Goal: Task Accomplishment & Management: Manage account settings

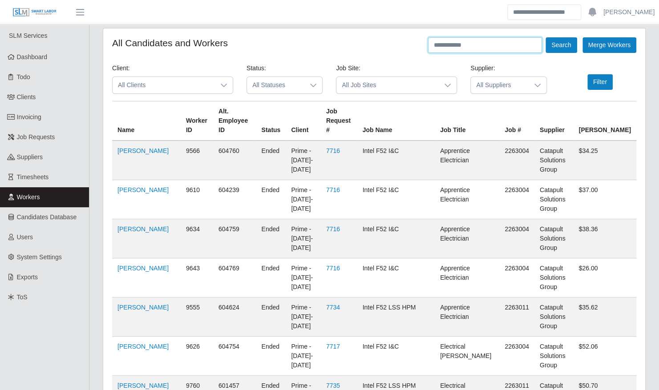
click at [487, 43] on input "text" at bounding box center [485, 45] width 114 height 16
type input "**********"
click at [545, 37] on button "Search" at bounding box center [560, 45] width 31 height 16
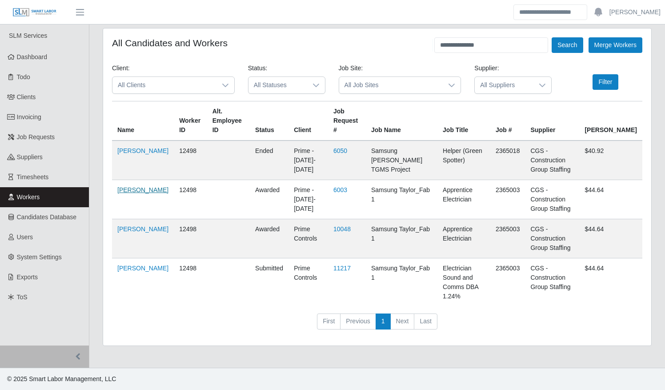
click at [128, 189] on link "[PERSON_NAME]" at bounding box center [142, 189] width 51 height 7
click at [30, 141] on link "Job Requests" at bounding box center [44, 137] width 89 height 20
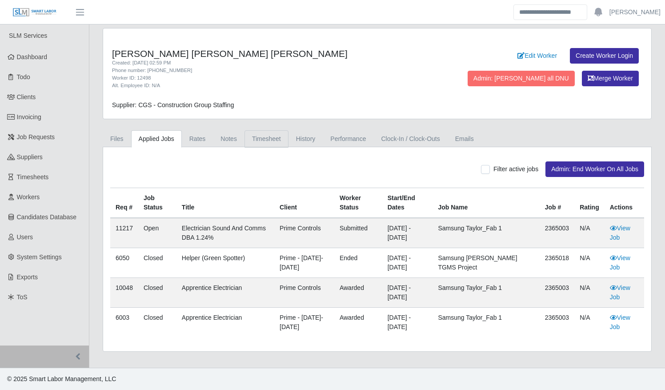
click at [261, 137] on link "Timesheet" at bounding box center [267, 138] width 44 height 17
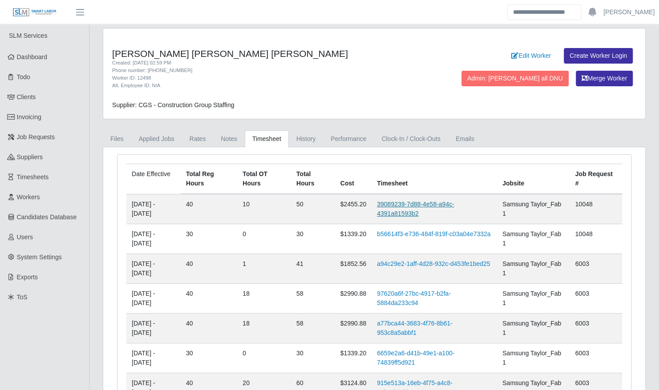
click at [405, 205] on link "39089239-7d88-4e58-a94c-4391a81593b2" at bounding box center [415, 209] width 77 height 16
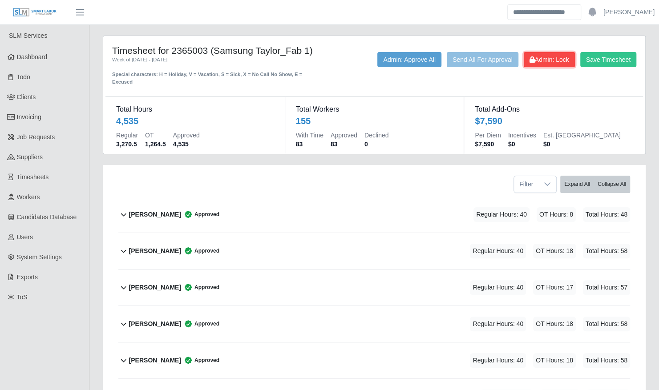
click at [545, 61] on span "Admin: Lock" at bounding box center [549, 59] width 40 height 7
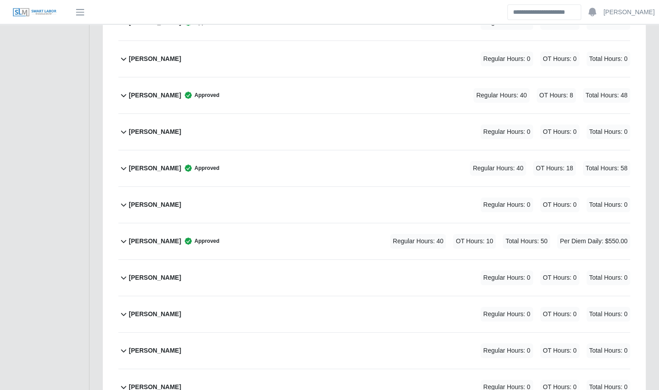
scroll to position [4023, 0]
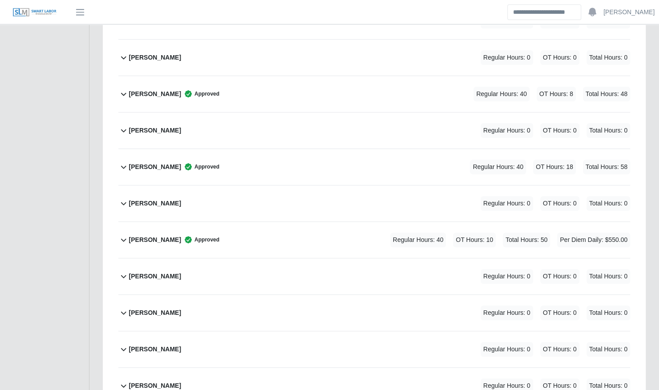
click at [312, 222] on div "Martin Castillo Perez Approved Regular Hours: 40 OT Hours: 10 Total Hours: 50 P…" at bounding box center [379, 240] width 501 height 36
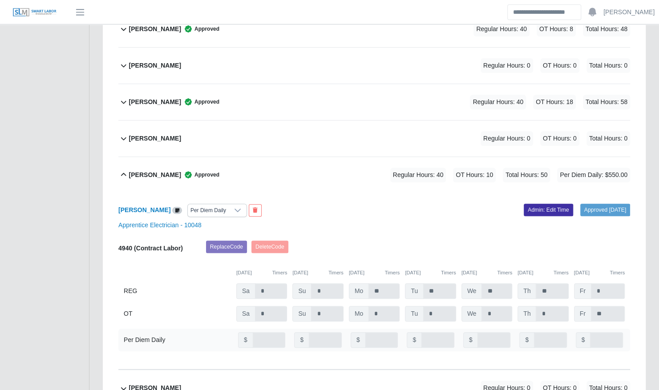
scroll to position [4088, 0]
click at [523, 203] on link "Admin: Edit Time" at bounding box center [547, 209] width 49 height 12
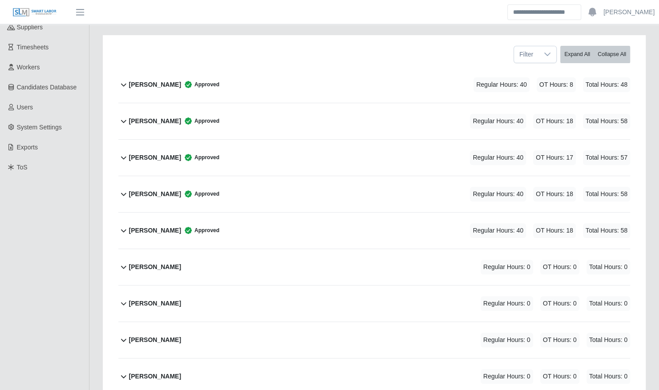
scroll to position [0, 0]
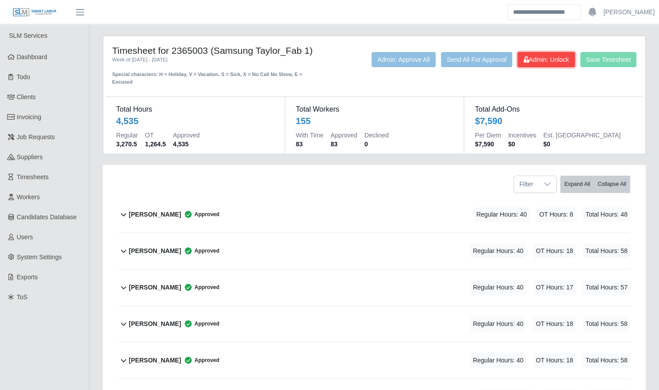
click at [541, 63] on button "Admin: Unlock" at bounding box center [545, 59] width 57 height 15
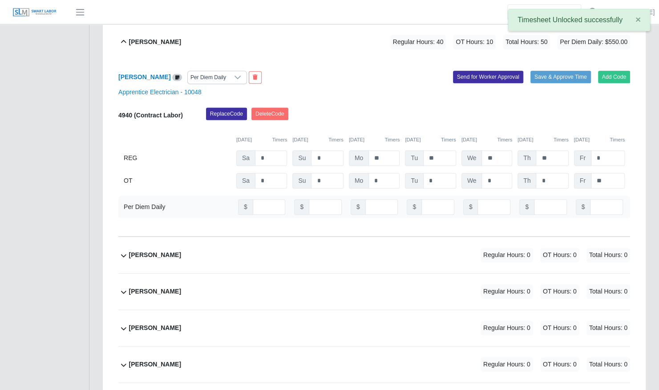
scroll to position [4152, 0]
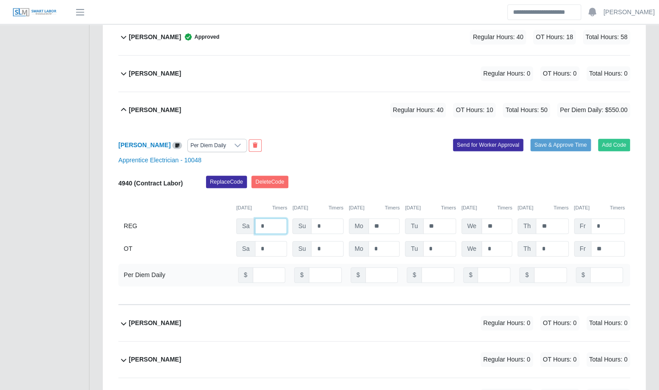
drag, startPoint x: 274, startPoint y: 199, endPoint x: 246, endPoint y: 197, distance: 27.7
click at [246, 218] on div "Sa *" at bounding box center [261, 226] width 51 height 16
drag, startPoint x: 551, startPoint y: 203, endPoint x: 534, endPoint y: 202, distance: 17.4
click at [534, 218] on div "Th **" at bounding box center [542, 226] width 51 height 16
drag, startPoint x: 261, startPoint y: 198, endPoint x: 239, endPoint y: 198, distance: 21.4
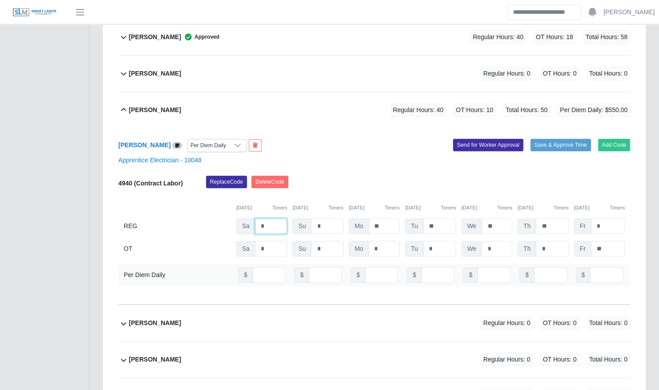
click at [239, 218] on div "Sa *" at bounding box center [261, 226] width 51 height 16
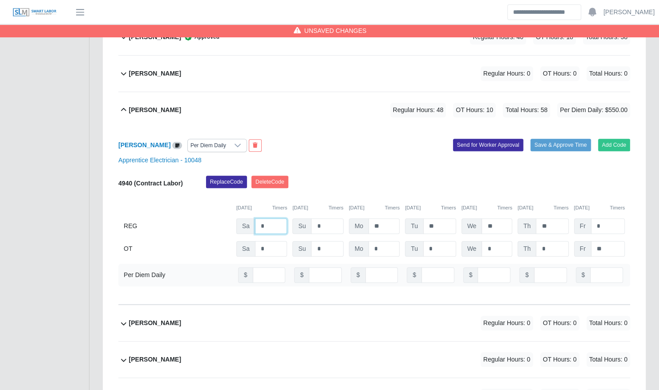
type input "*"
click at [550, 139] on button "Save & Approve Time" at bounding box center [560, 145] width 60 height 12
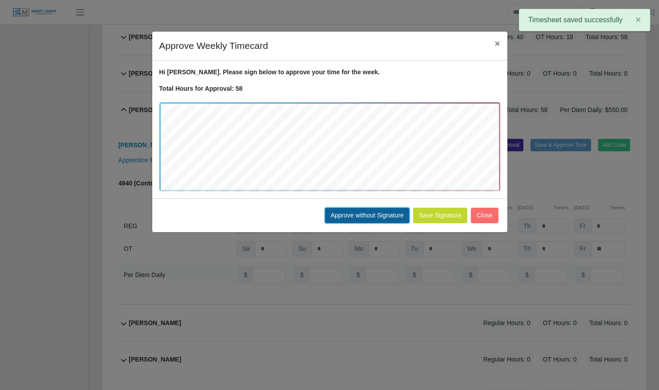
click at [353, 213] on button "Approve without Signature" at bounding box center [367, 216] width 84 height 16
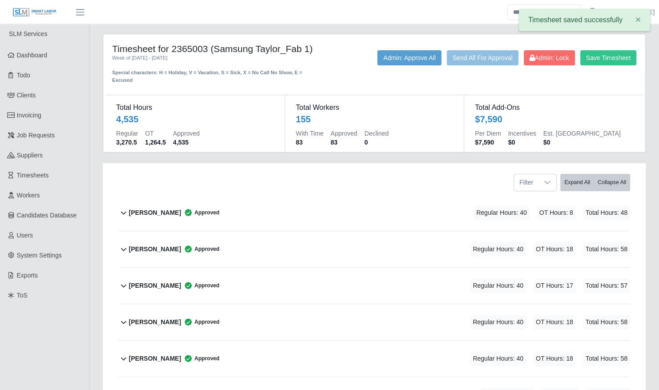
scroll to position [0, 0]
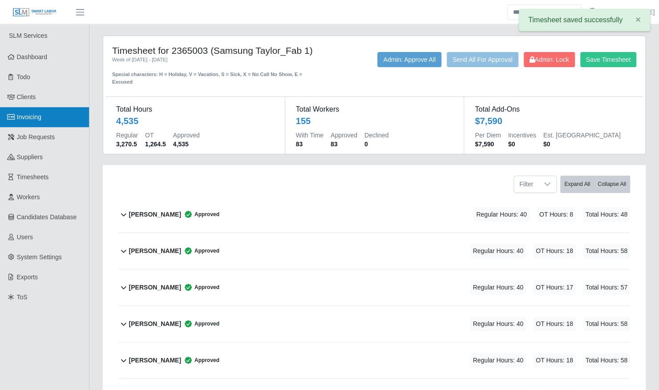
click at [20, 120] on span "Invoicing" at bounding box center [29, 116] width 24 height 7
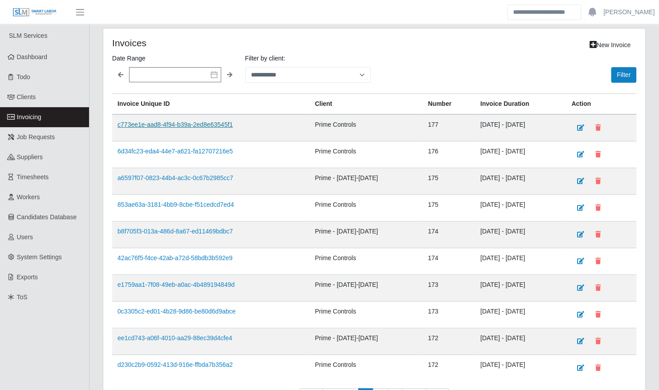
click at [165, 124] on link "c773ee1e-aad8-4f94-b39a-2ed8e63545f1" at bounding box center [174, 124] width 115 height 7
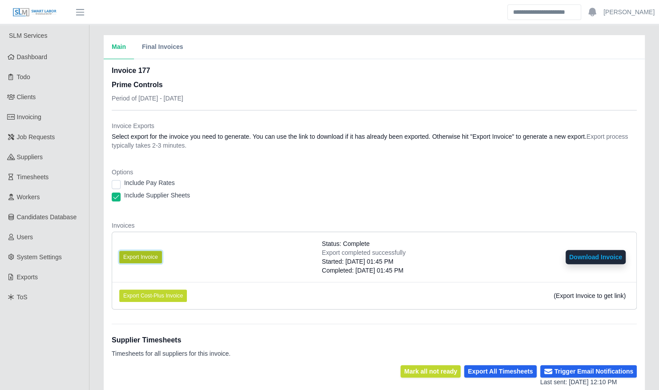
click at [157, 255] on button "Export Invoice" at bounding box center [140, 257] width 43 height 12
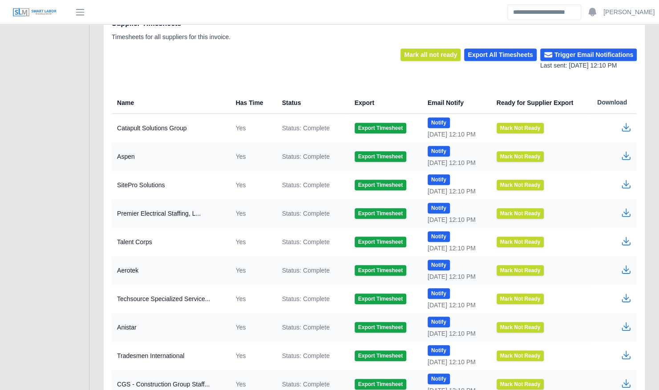
scroll to position [345, 0]
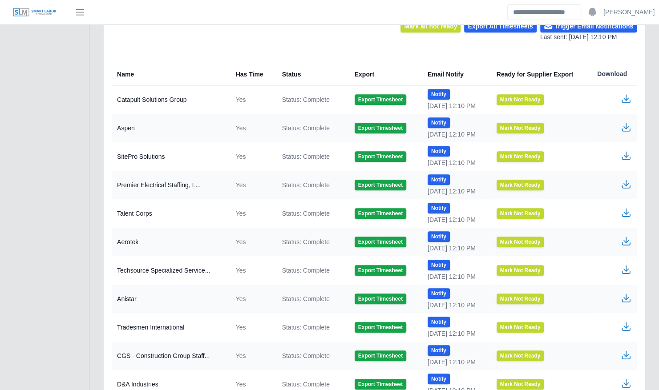
click at [627, 351] on icon "button" at bounding box center [625, 355] width 11 height 11
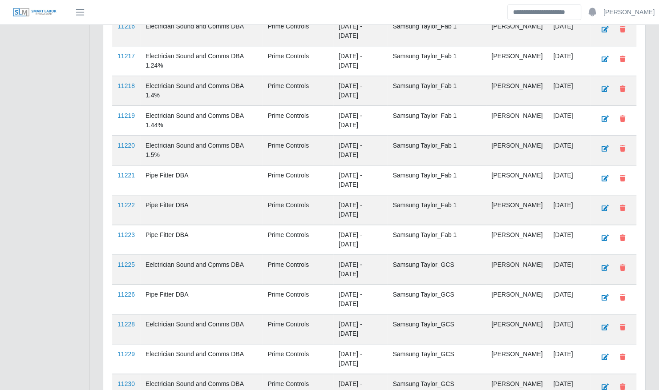
scroll to position [738, 0]
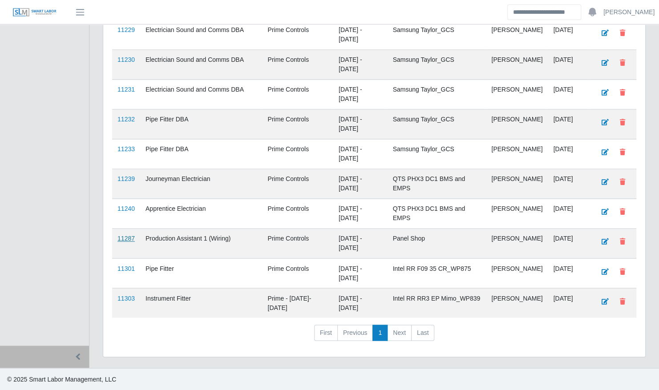
click at [125, 242] on link "11287" at bounding box center [125, 238] width 17 height 7
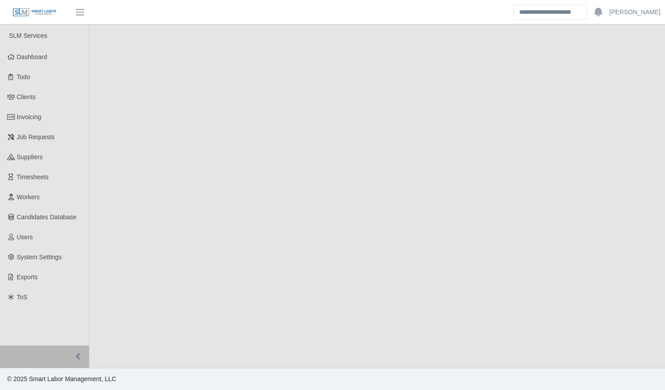
select select "****"
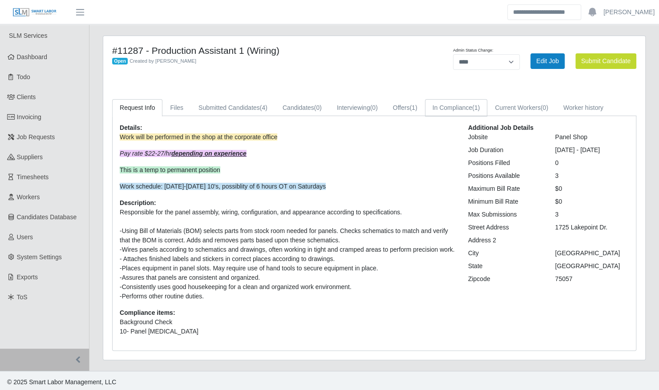
click at [445, 107] on link "In Compliance (1)" at bounding box center [456, 107] width 63 height 17
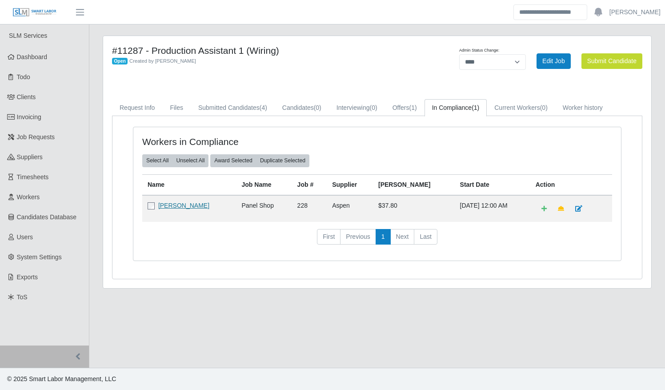
click at [169, 204] on link "[PERSON_NAME]" at bounding box center [183, 205] width 51 height 7
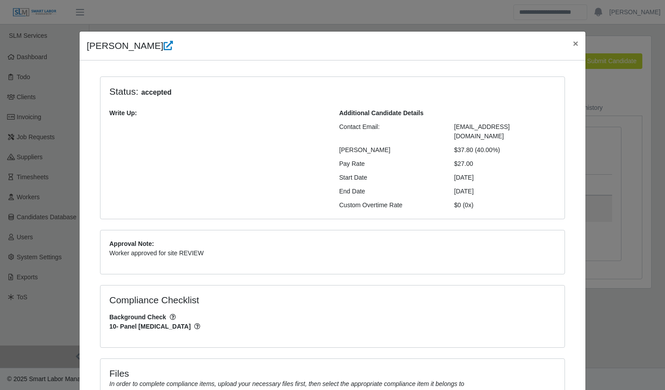
scroll to position [245, 0]
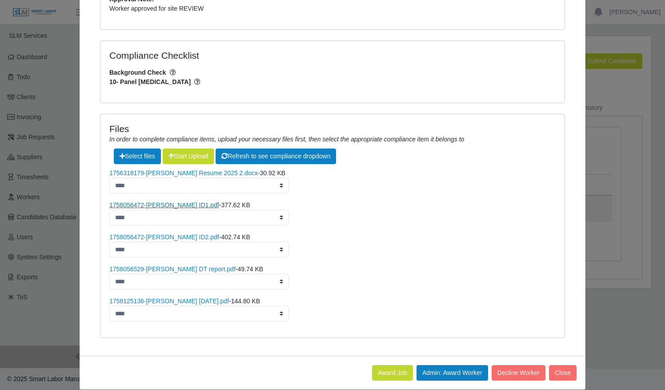
click at [163, 201] on link "1758056472-Tony Russell ID1.pdf" at bounding box center [164, 204] width 110 height 7
click at [166, 233] on link "1758056472-Tony Russell ID2.pdf" at bounding box center [164, 236] width 110 height 7
click at [161, 266] on link "1758056529-Tony Russell DT report.pdf" at bounding box center [172, 269] width 126 height 7
click at [187, 298] on link "1758125136-Tony Nathaniel Russell II 9-17-2025.pdf" at bounding box center [169, 301] width 120 height 7
click at [447, 365] on button "Admin: Award Worker" at bounding box center [453, 373] width 72 height 16
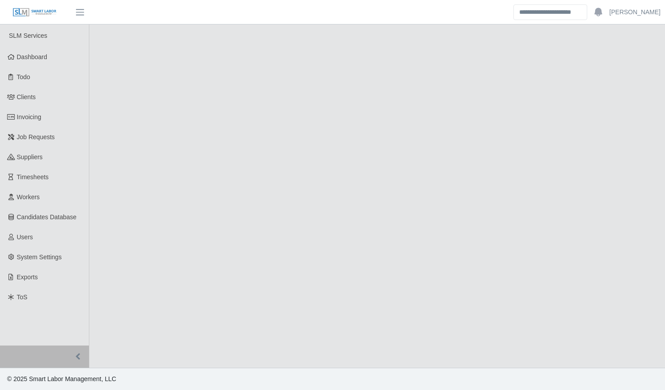
select select "****"
